Goal: Information Seeking & Learning: Learn about a topic

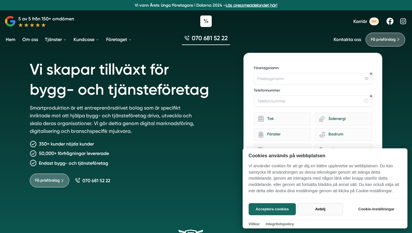
click at [334, 208] on button "Avböj" at bounding box center [321, 209] width 46 height 12
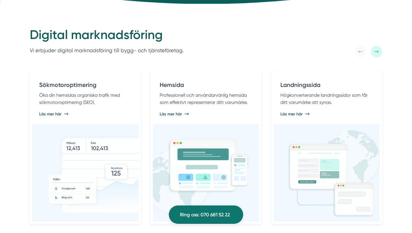
scroll to position [301, 0]
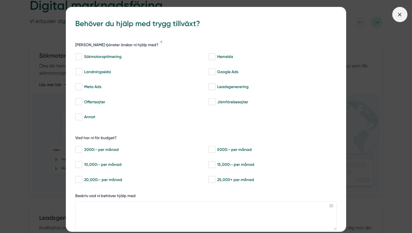
click at [399, 16] on icon at bounding box center [400, 14] width 6 height 6
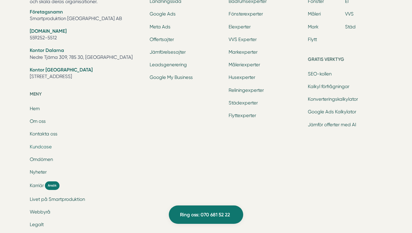
scroll to position [1869, 0]
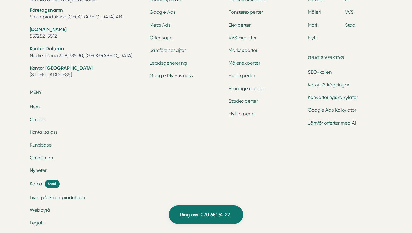
click at [44, 121] on link "Om oss" at bounding box center [38, 119] width 16 height 5
